Goal: Information Seeking & Learning: Learn about a topic

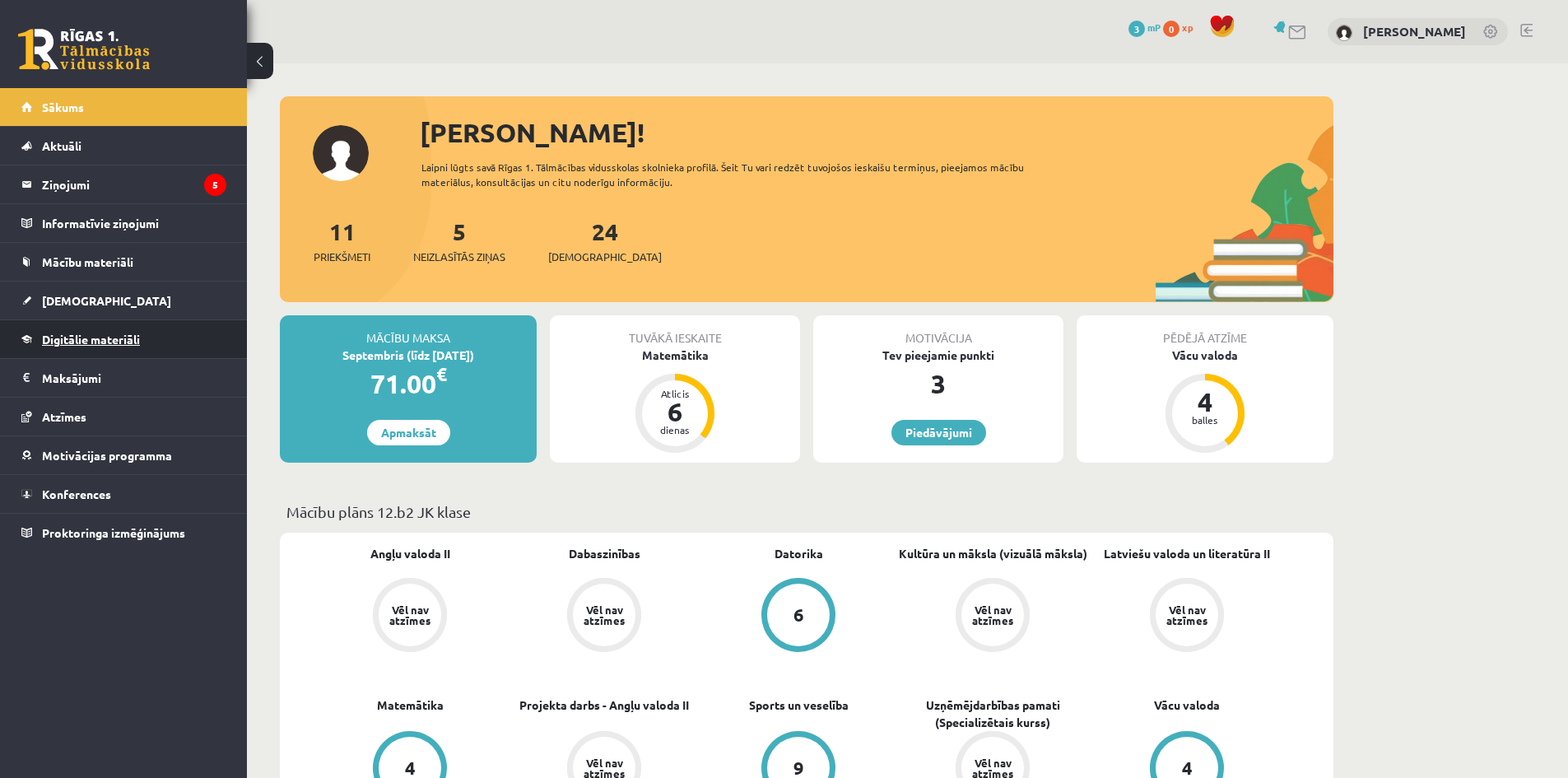
click at [81, 341] on span "Digitālie materiāli" at bounding box center [91, 339] width 98 height 15
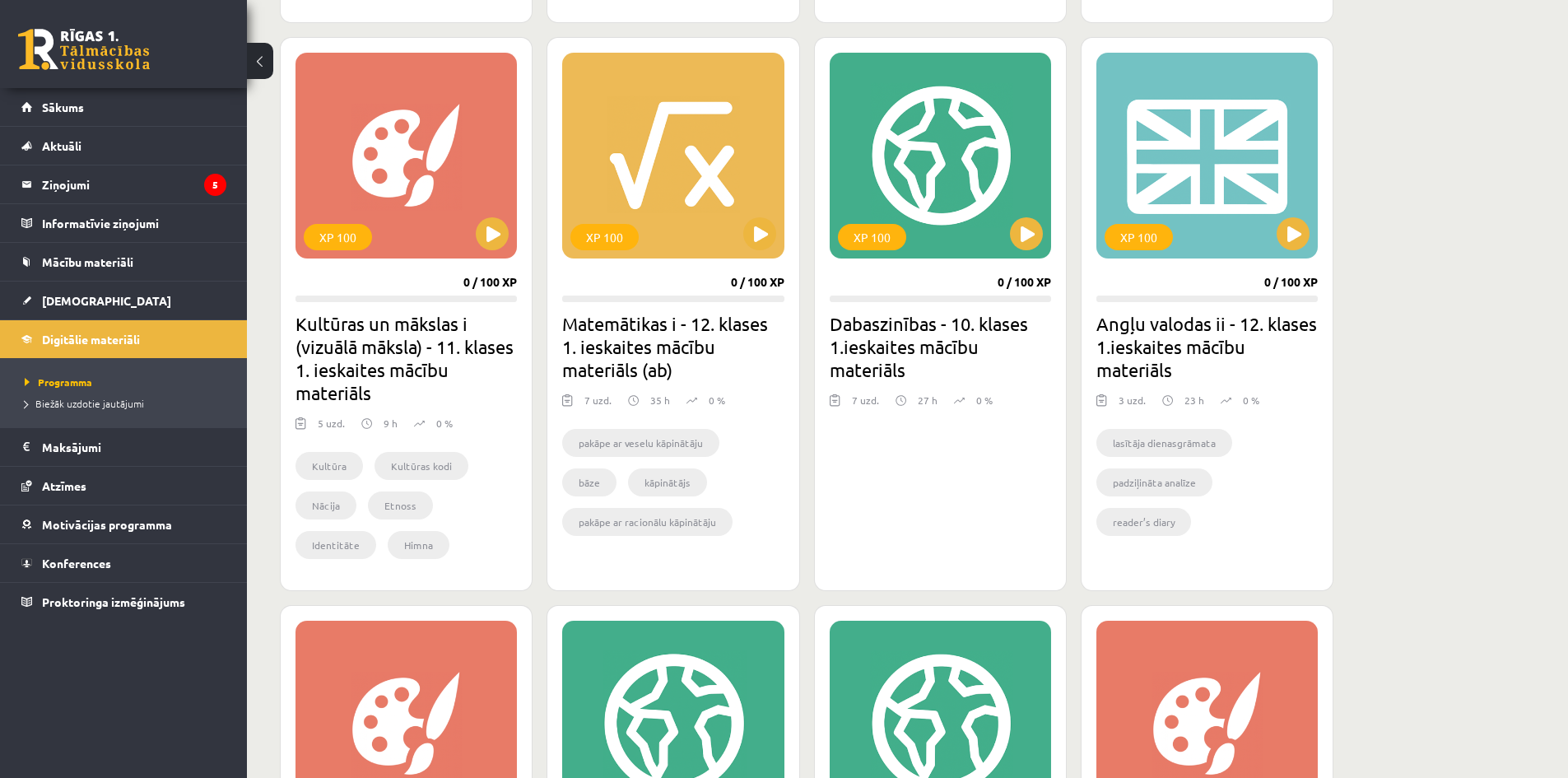
scroll to position [988, 0]
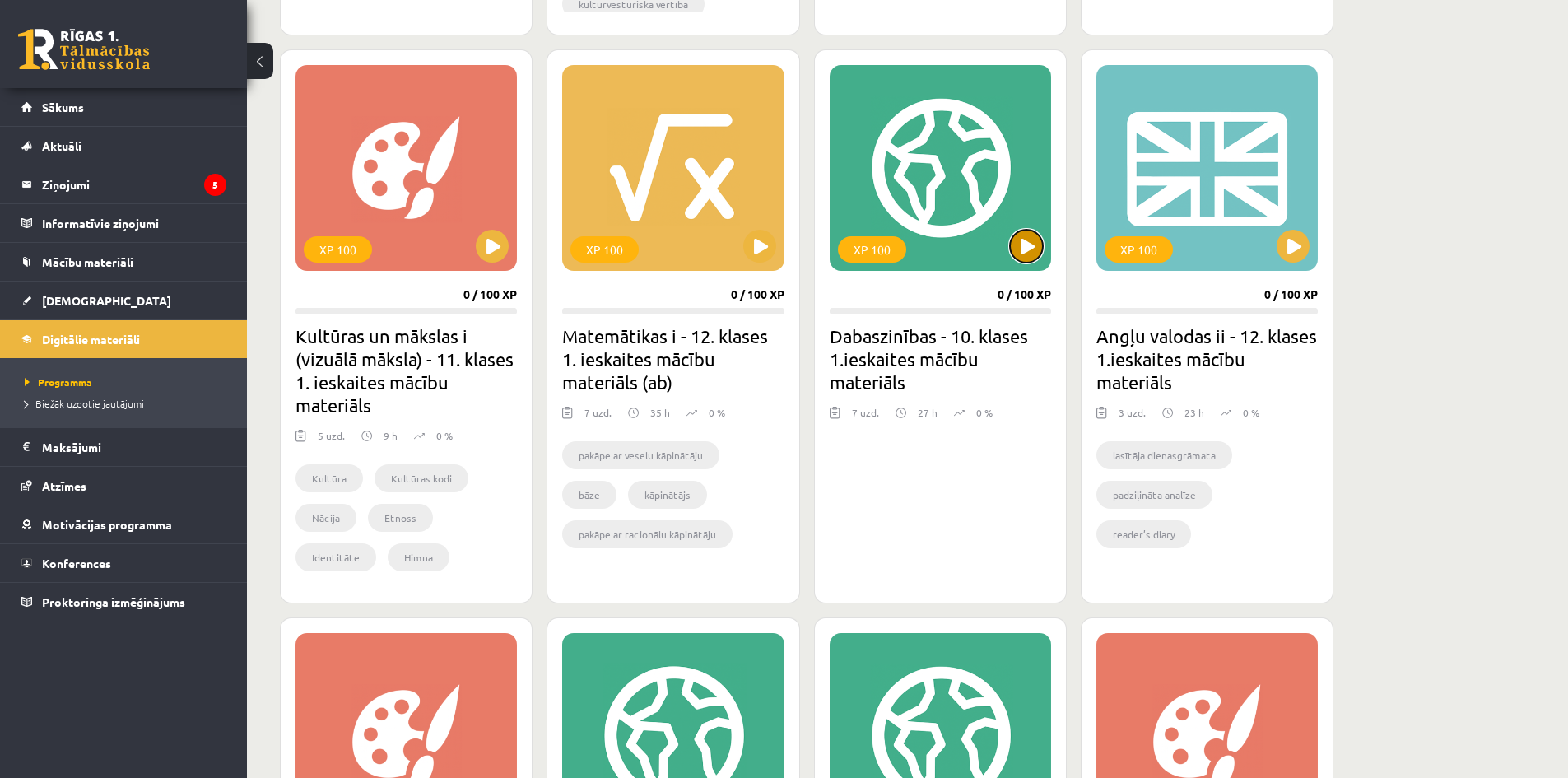
click at [1024, 240] on button at bounding box center [1026, 246] width 33 height 33
click at [913, 166] on div "XP 100" at bounding box center [940, 167] width 222 height 206
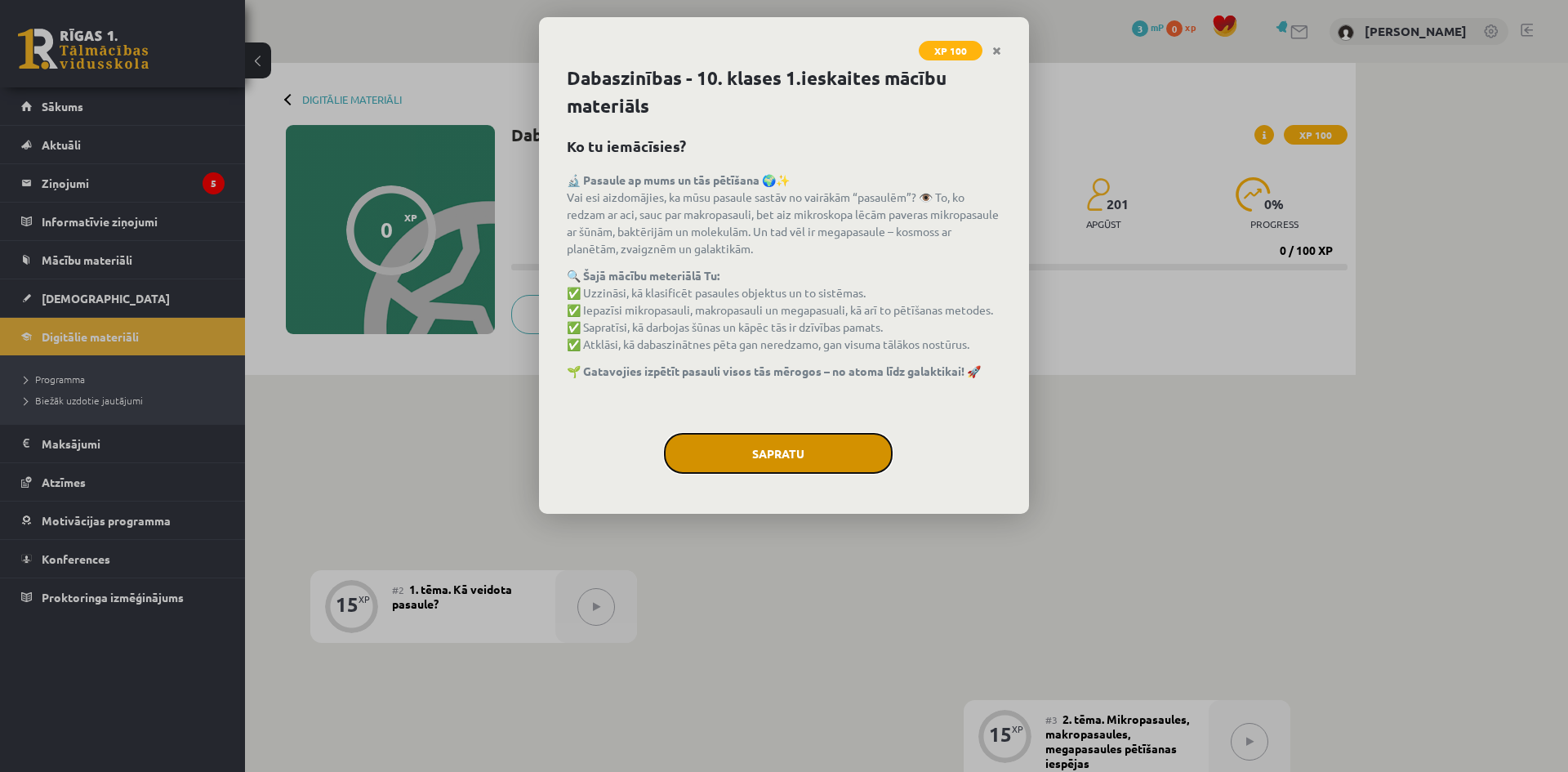
click at [771, 447] on button "Sapratu" at bounding box center [778, 454] width 228 height 41
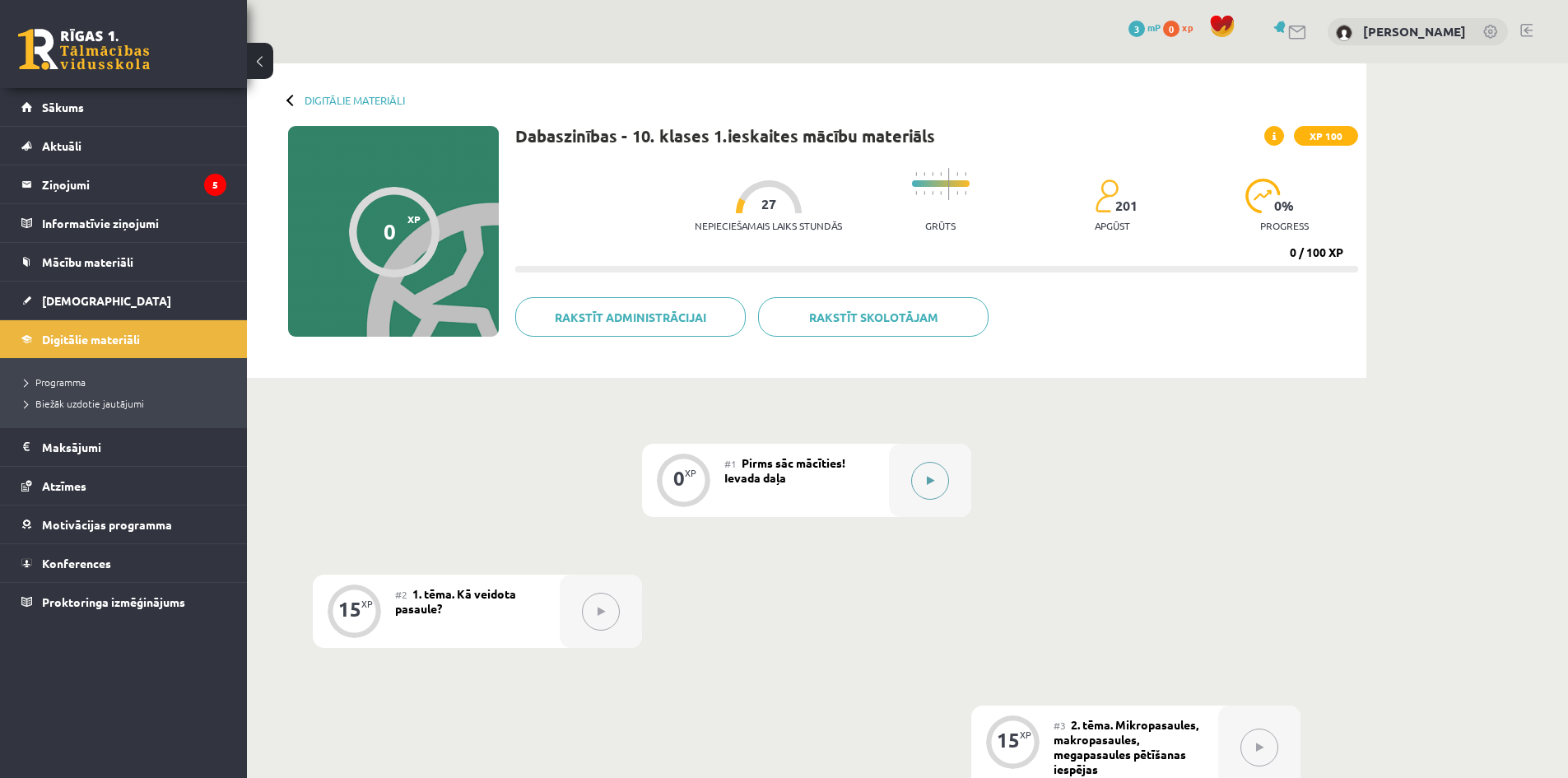
click at [931, 480] on icon at bounding box center [931, 480] width 8 height 9
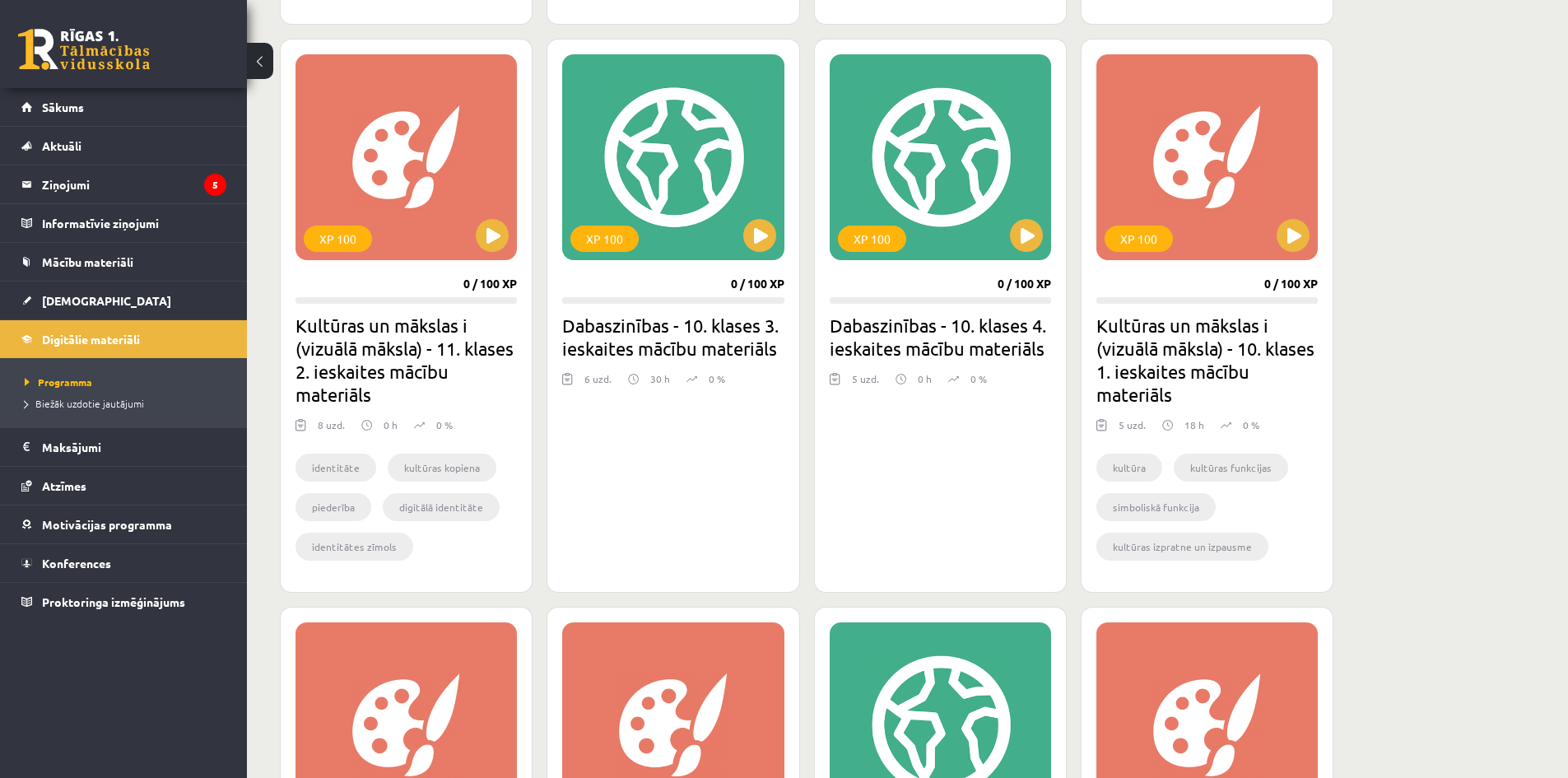
scroll to position [1564, 0]
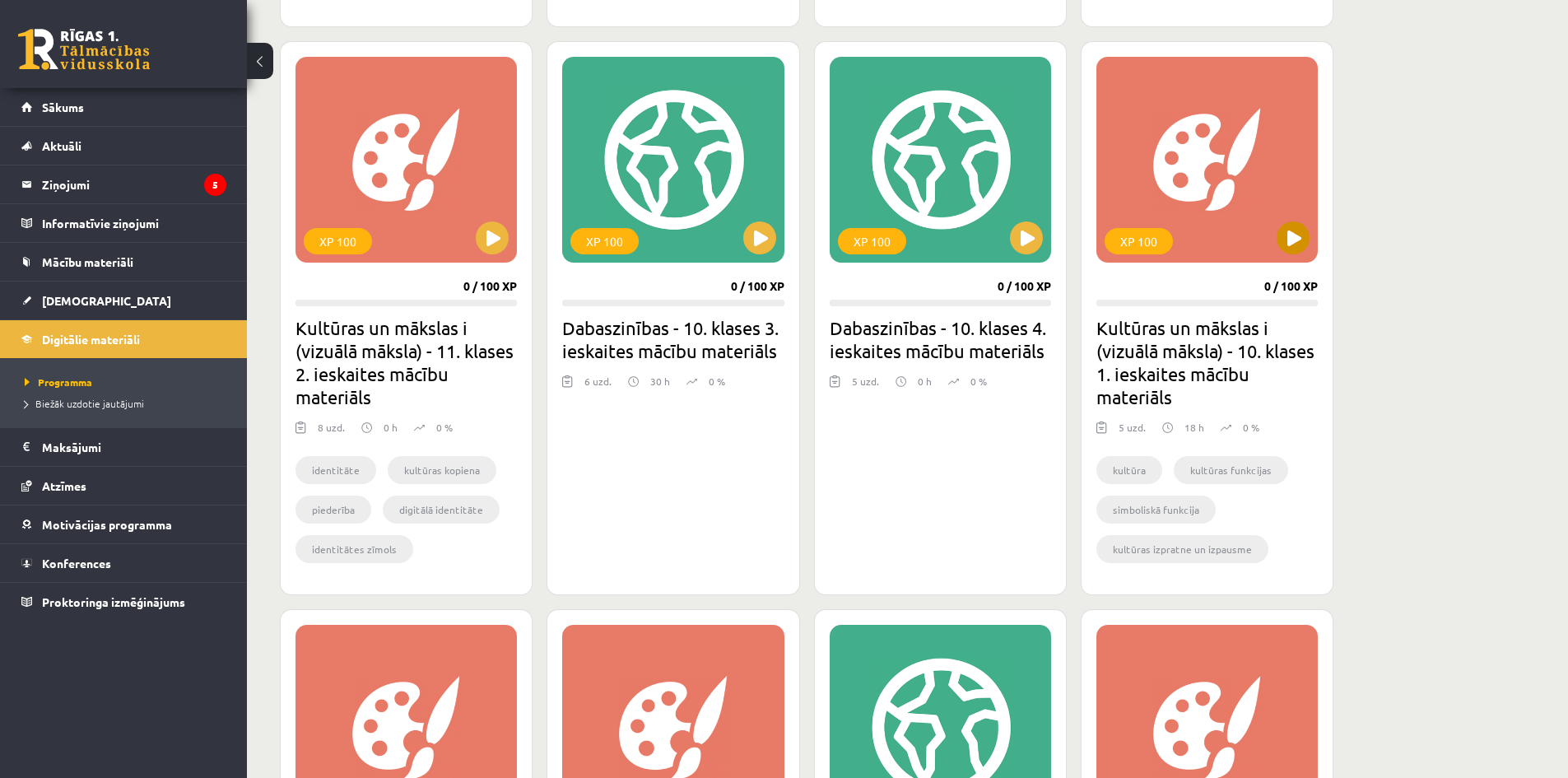
click at [1176, 185] on div "XP 100" at bounding box center [1207, 160] width 222 height 206
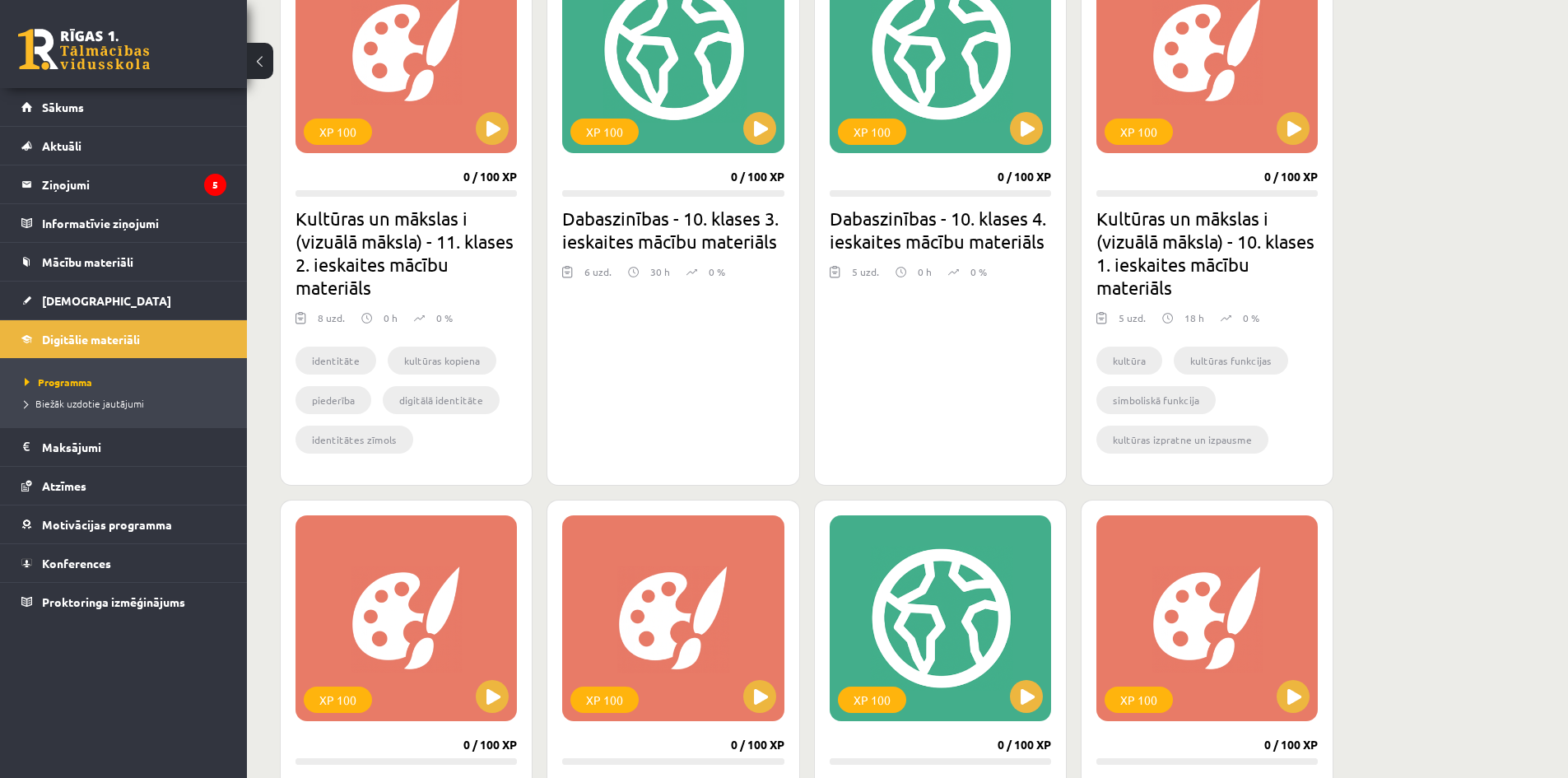
scroll to position [1707, 0]
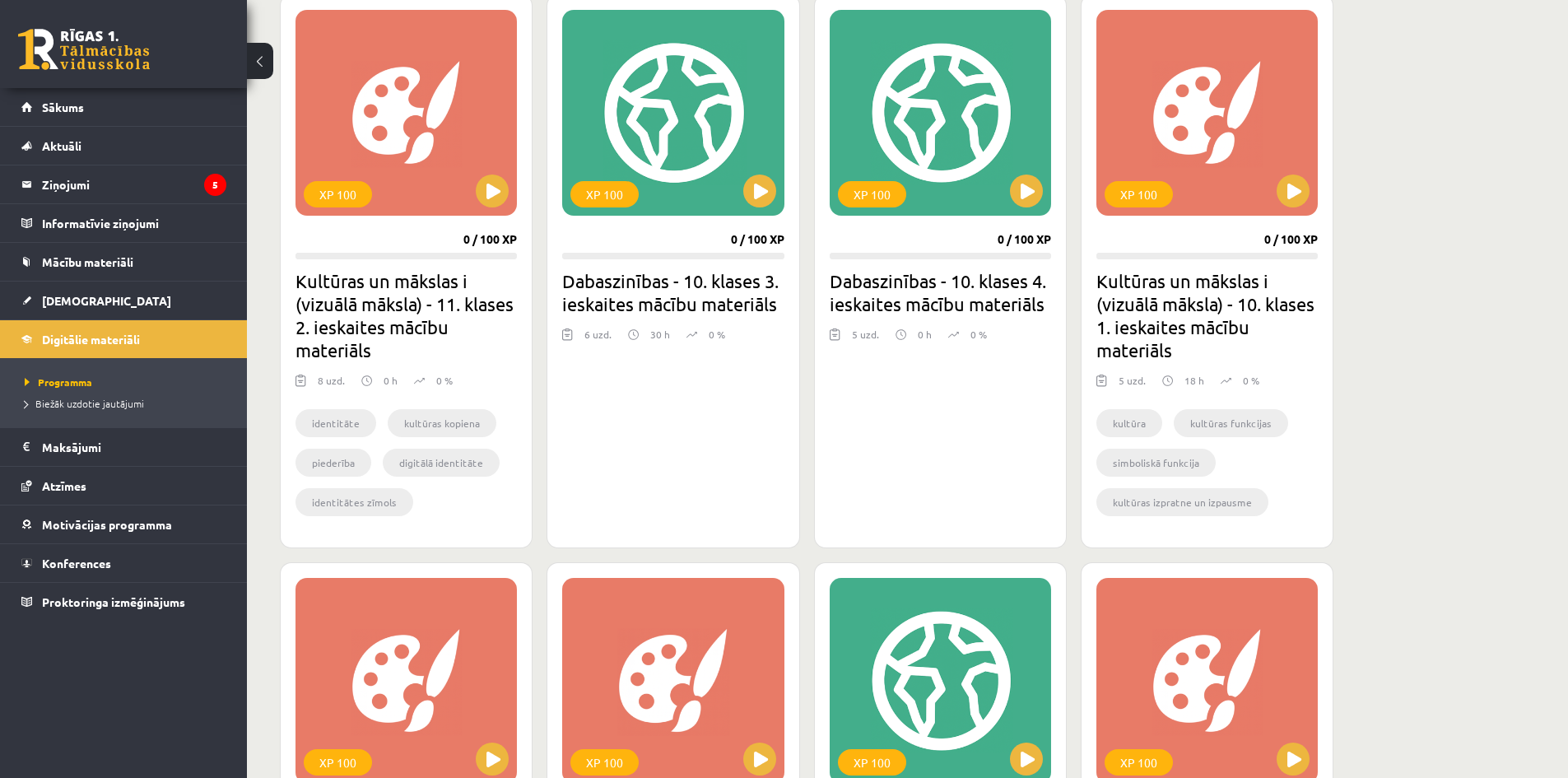
scroll to position [1624, 0]
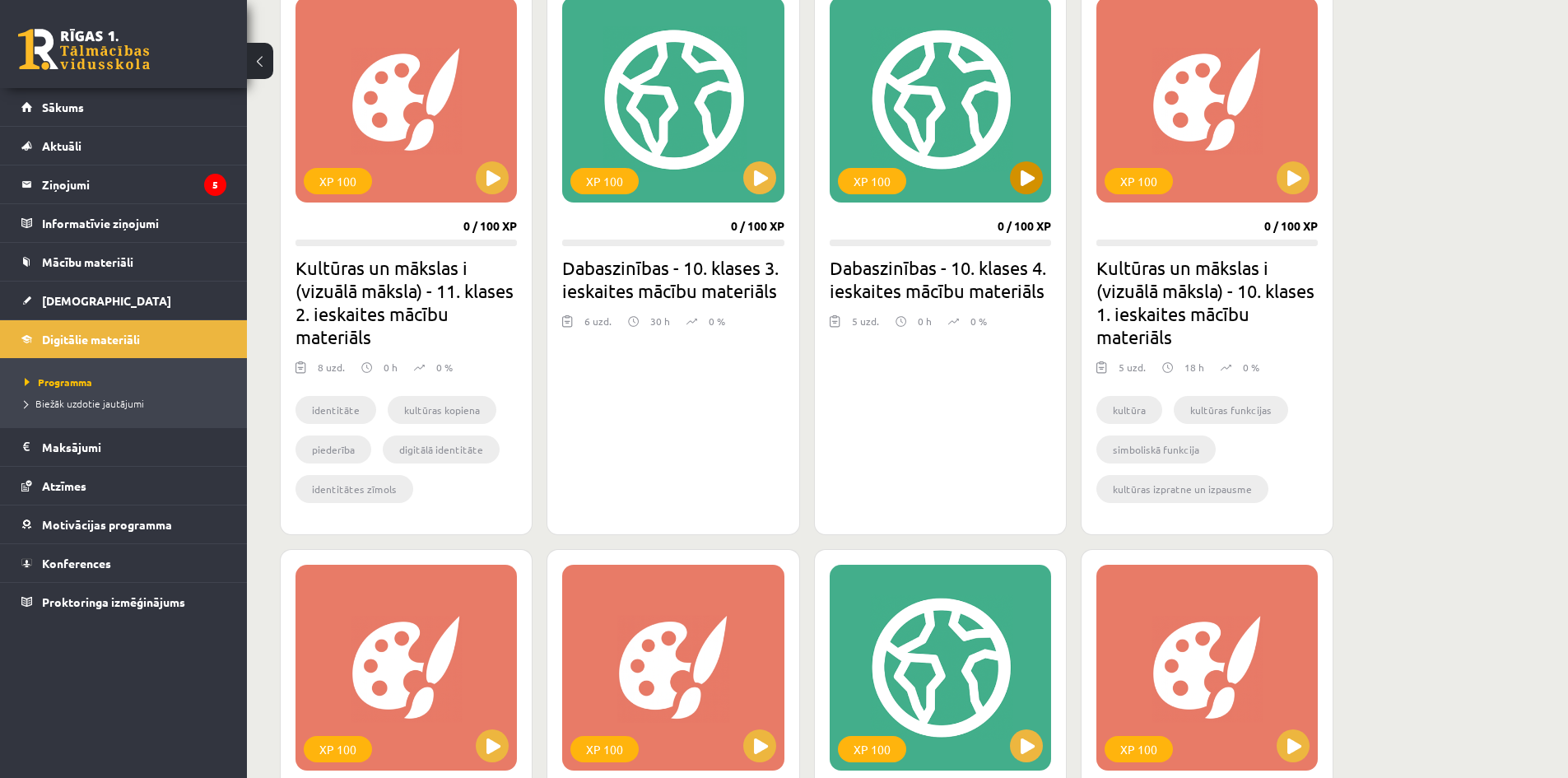
click at [907, 118] on div "XP 100" at bounding box center [940, 99] width 222 height 206
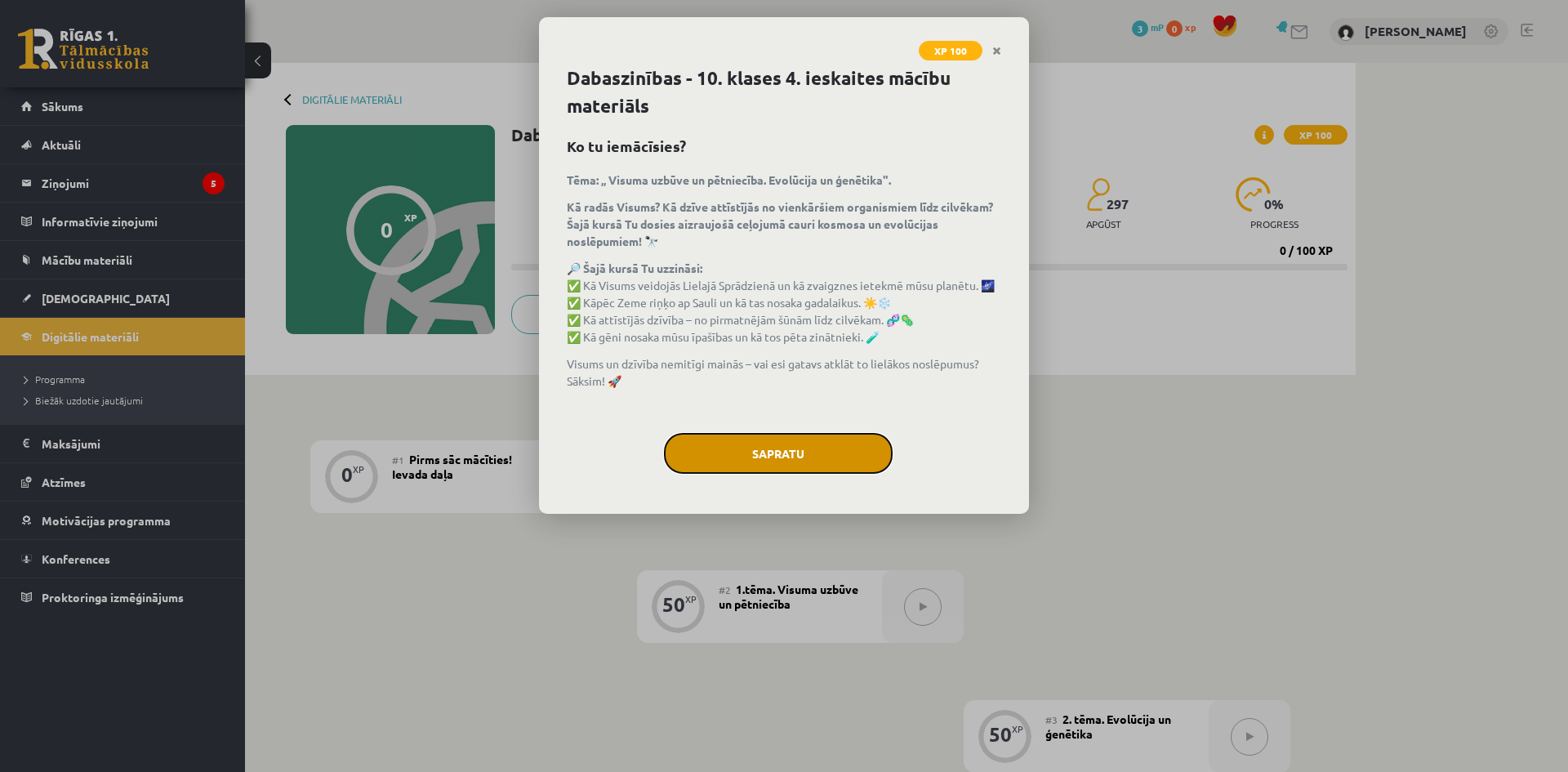
click at [792, 445] on button "Sapratu" at bounding box center [778, 454] width 228 height 41
